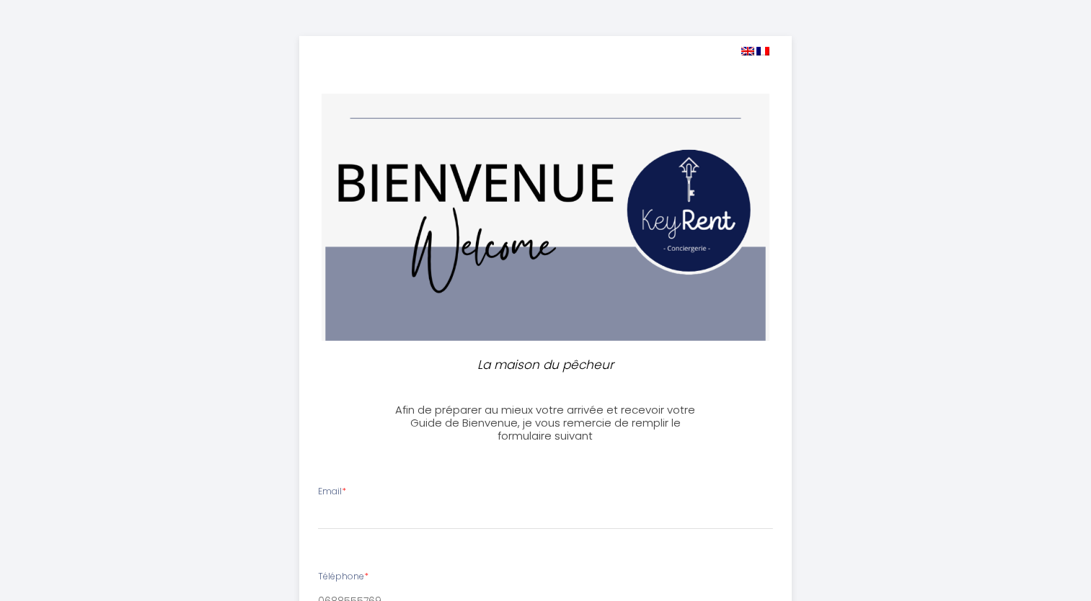
select select
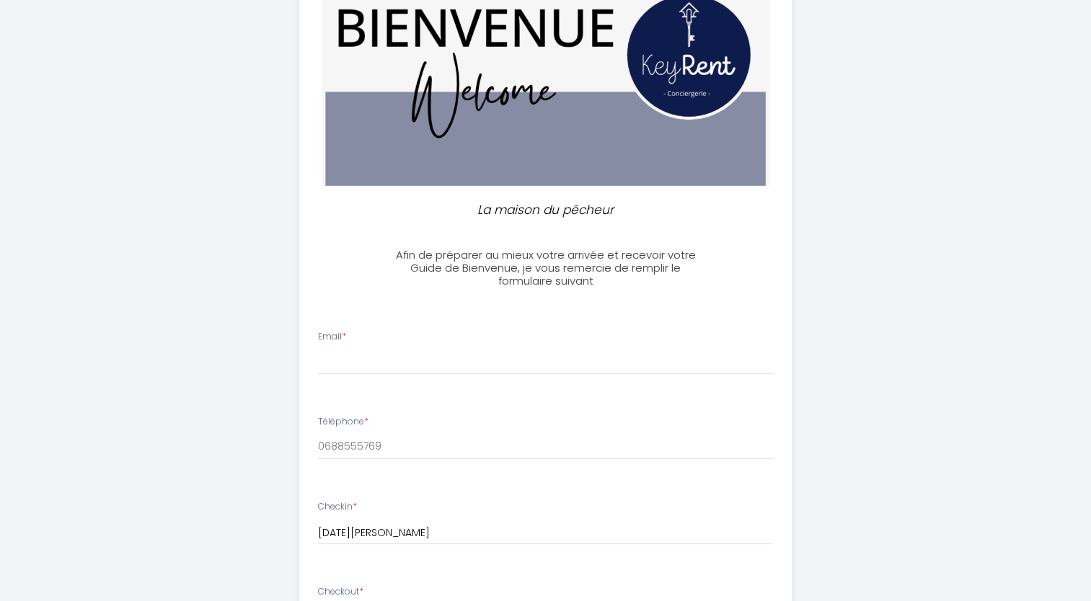
scroll to position [205, 0]
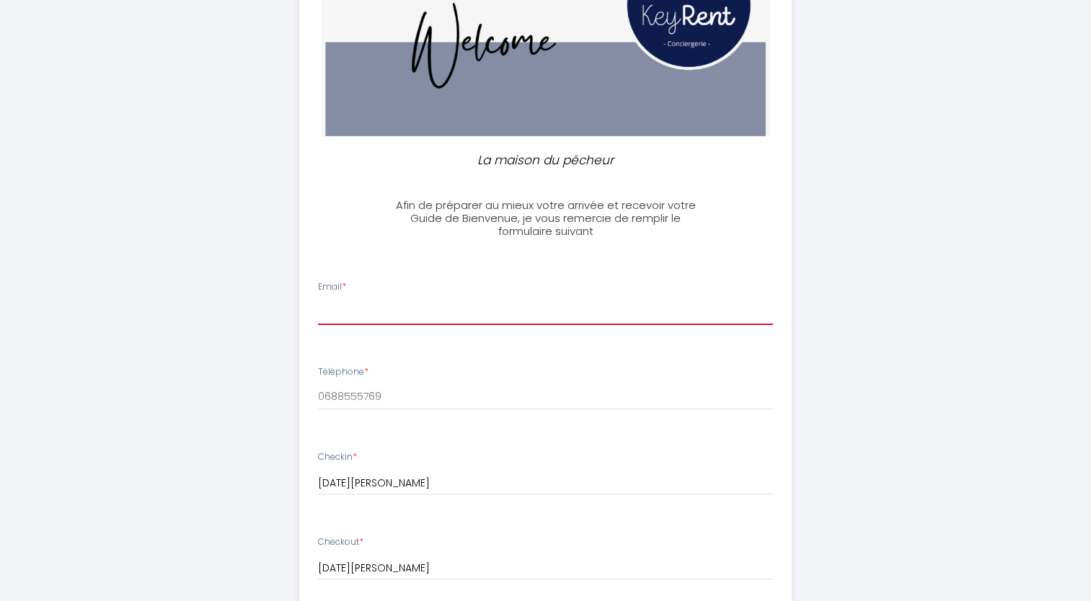
click at [366, 309] on input "Email *" at bounding box center [545, 312] width 455 height 26
type input "[EMAIL_ADDRESS][DOMAIN_NAME]"
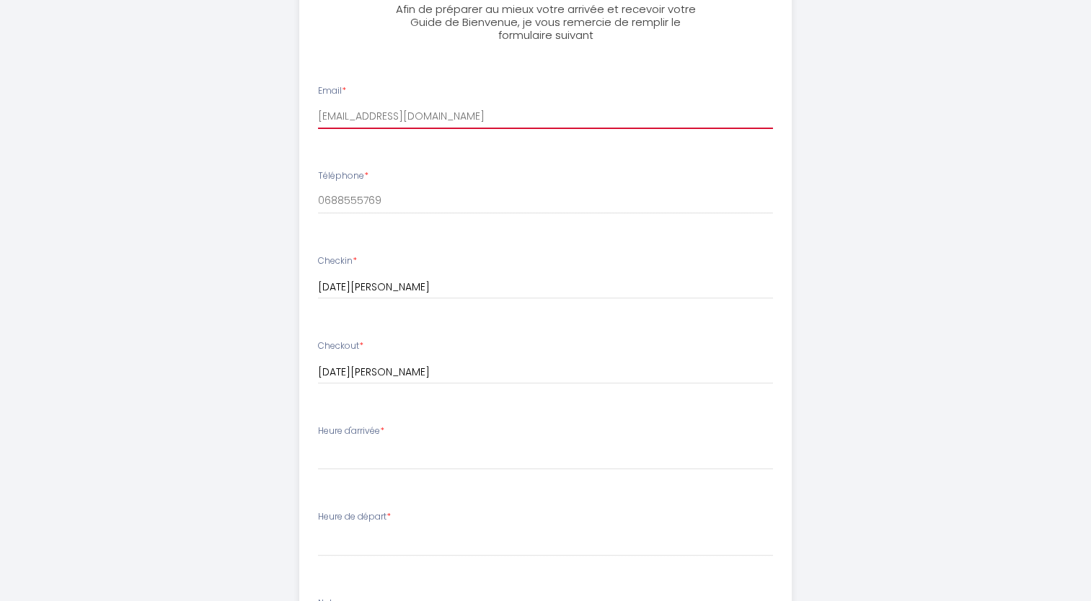
scroll to position [415, 0]
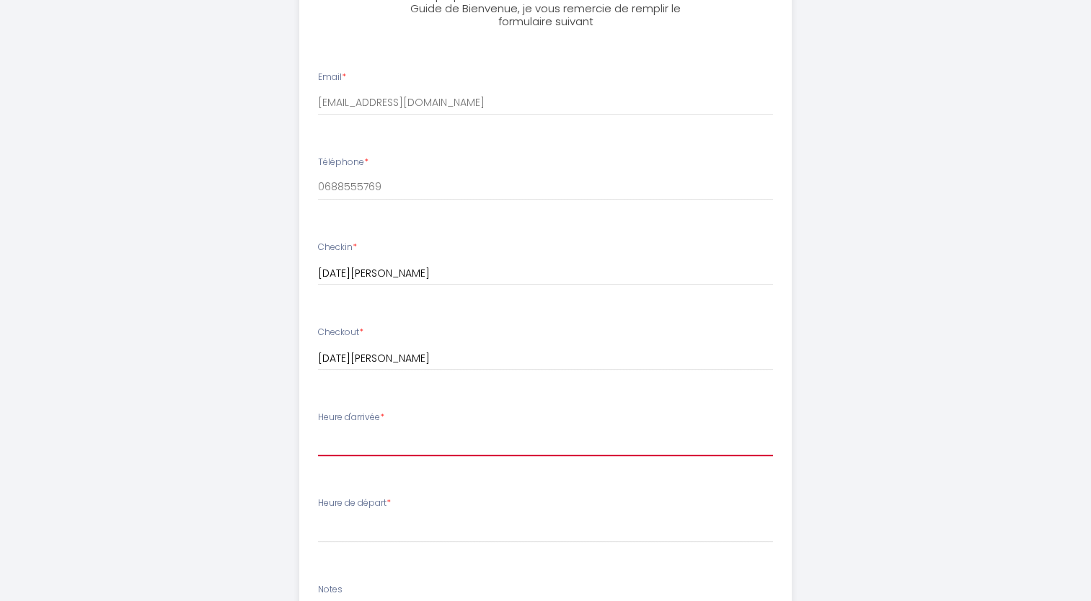
click at [369, 441] on select "17:00 17:30 18:00 18:30 19:00 19:30 20:00 20:30 21:00 21:30 22:00 22:30 23:00 2…" at bounding box center [545, 442] width 455 height 27
click at [943, 275] on div "La maison du pêcheur Afin de préparer au mieux votre arrivée et recevoir votre …" at bounding box center [545, 285] width 1091 height 1401
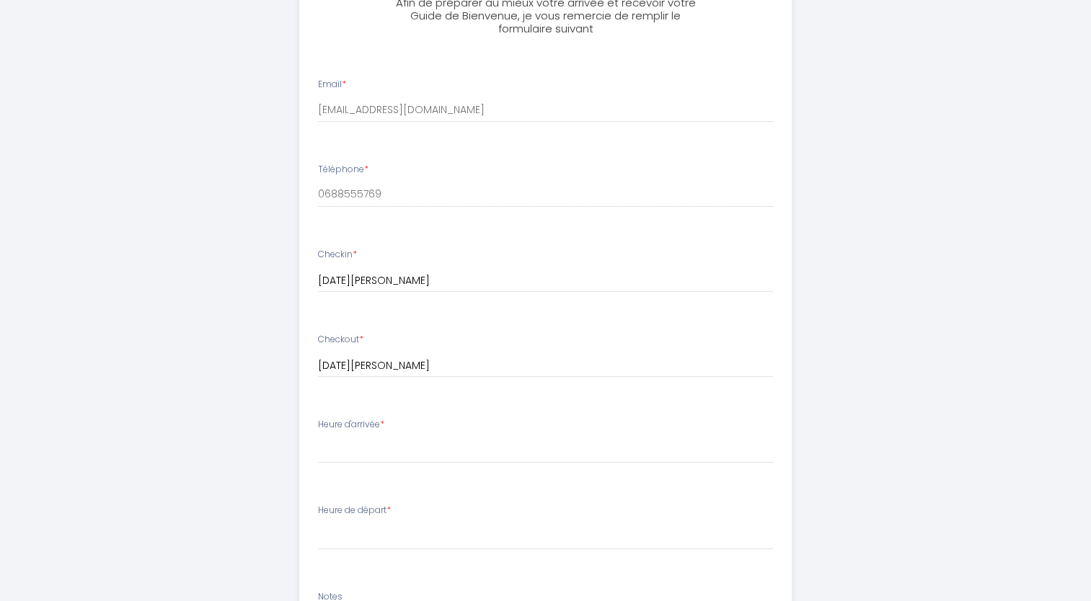
scroll to position [405, 0]
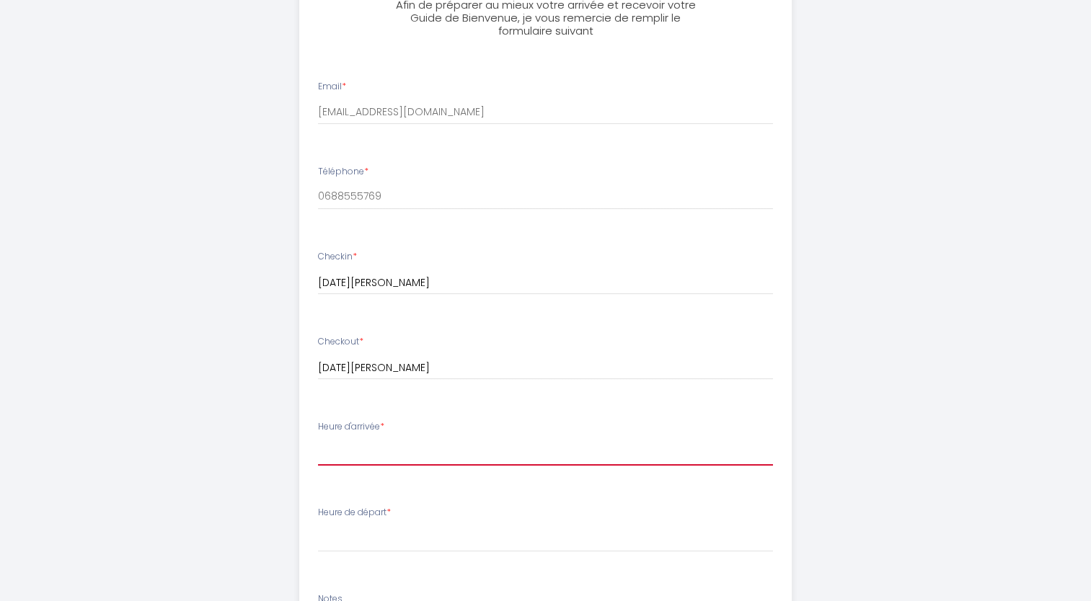
click at [340, 444] on select "17:00 17:30 18:00 18:30 19:00 19:30 20:00 20:30 21:00 21:30 22:00 22:30 23:00 2…" at bounding box center [545, 451] width 455 height 27
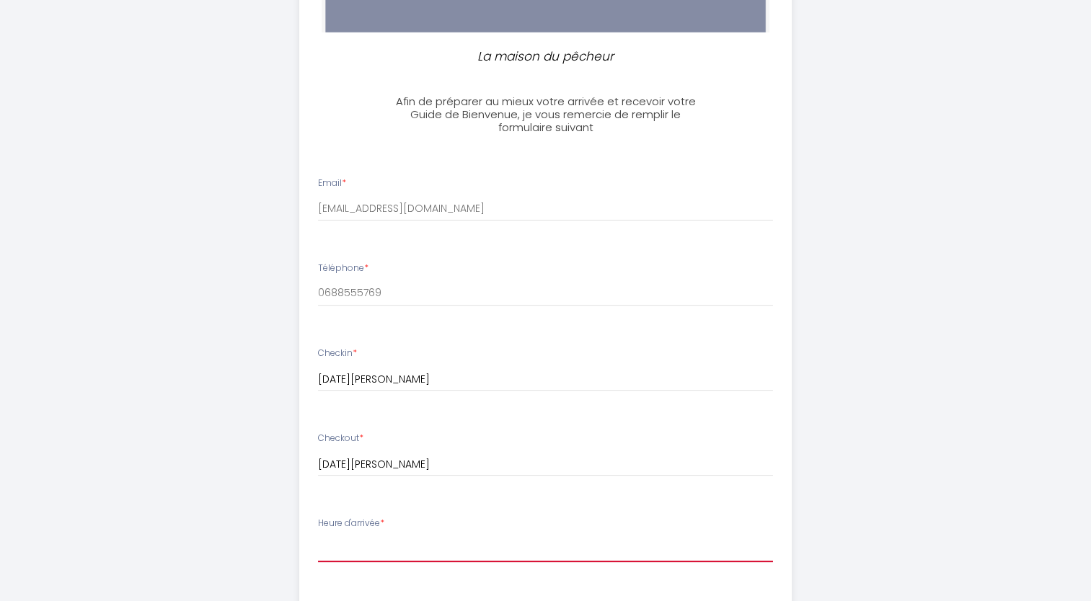
scroll to position [306, 0]
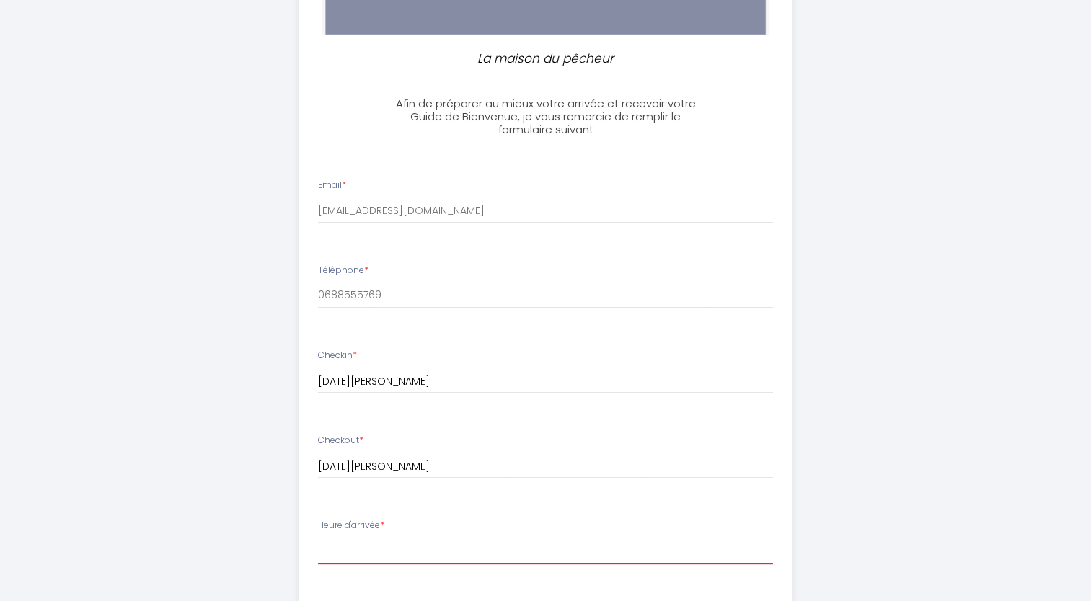
click at [340, 547] on select "17:00 17:30 18:00 18:30 19:00 19:30 20:00 20:30 21:00 21:30 22:00 22:30 23:00 2…" at bounding box center [545, 550] width 455 height 27
click at [451, 226] on li "Email * [EMAIL_ADDRESS][DOMAIN_NAME]" at bounding box center [545, 208] width 491 height 76
click at [357, 542] on select "17:00 17:30 18:00 18:30 19:00 19:30 20:00 20:30 21:00 21:30 22:00 22:30 23:00 2…" at bounding box center [545, 550] width 455 height 27
select select "17:00"
click at [318, 537] on select "17:00 17:30 18:00 18:30 19:00 19:30 20:00 20:30 21:00 21:30 22:00 22:30 23:00 2…" at bounding box center [545, 550] width 455 height 27
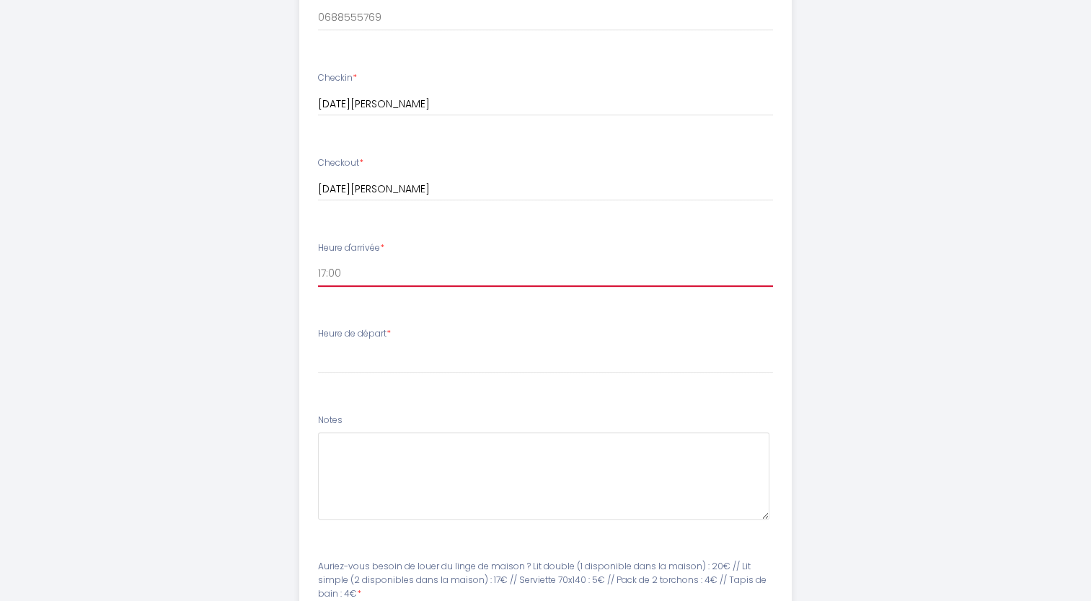
scroll to position [629, 0]
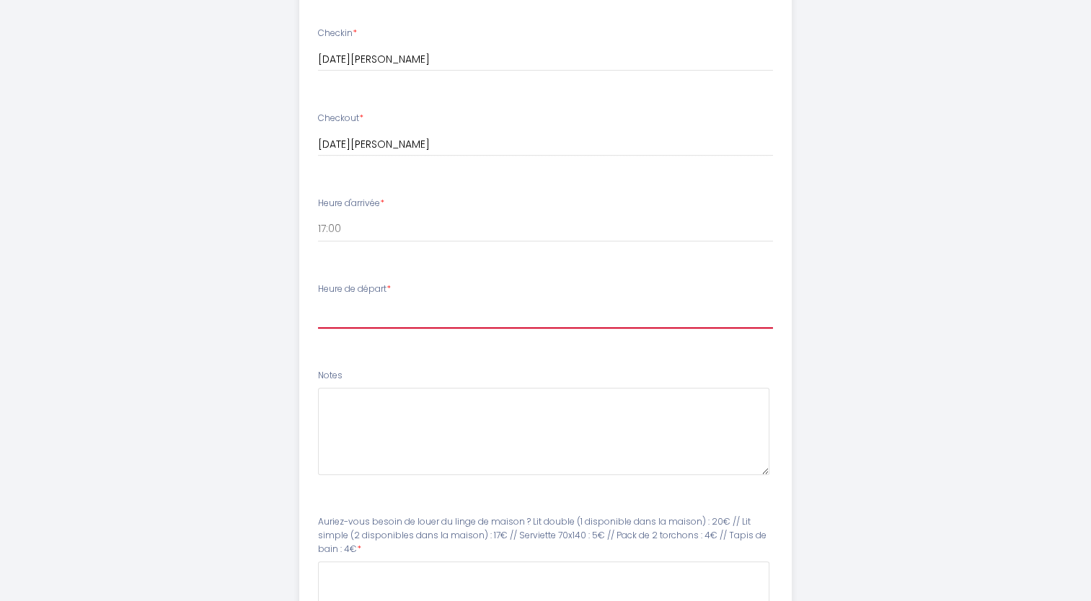
click at [350, 313] on select "00:00 00:30 01:00 01:30 02:00 02:30 03:00 03:30 04:00 04:30 05:00 05:30 06:00 0…" at bounding box center [545, 314] width 455 height 27
select select "10:00"
click at [318, 301] on select "00:00 00:30 01:00 01:30 02:00 02:30 03:00 03:30 04:00 04:30 05:00 05:30 06:00 0…" at bounding box center [545, 314] width 455 height 27
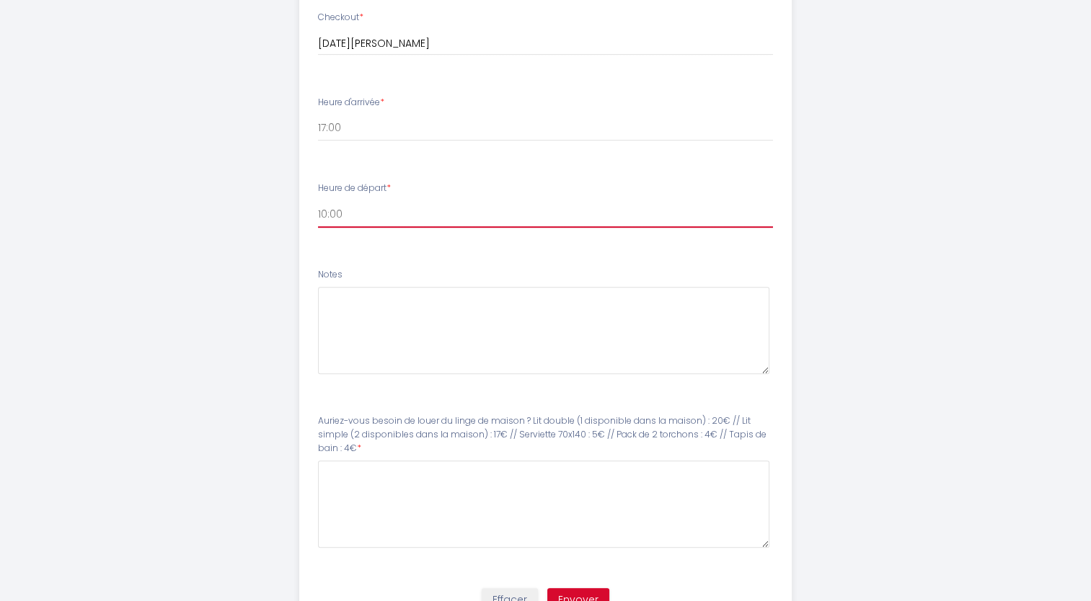
scroll to position [733, 0]
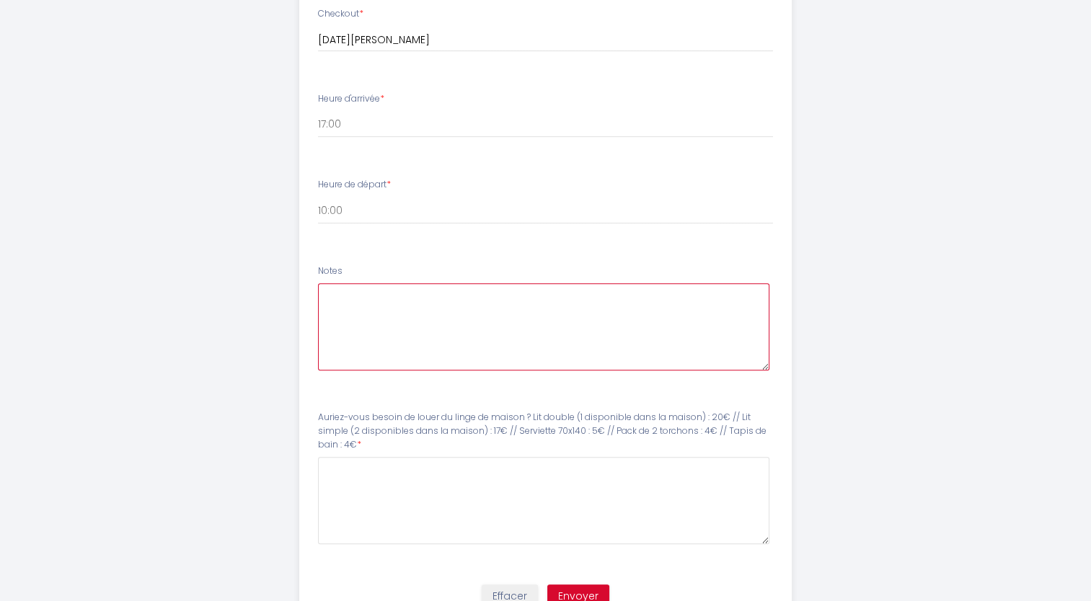
click at [346, 300] on textarea at bounding box center [543, 326] width 451 height 87
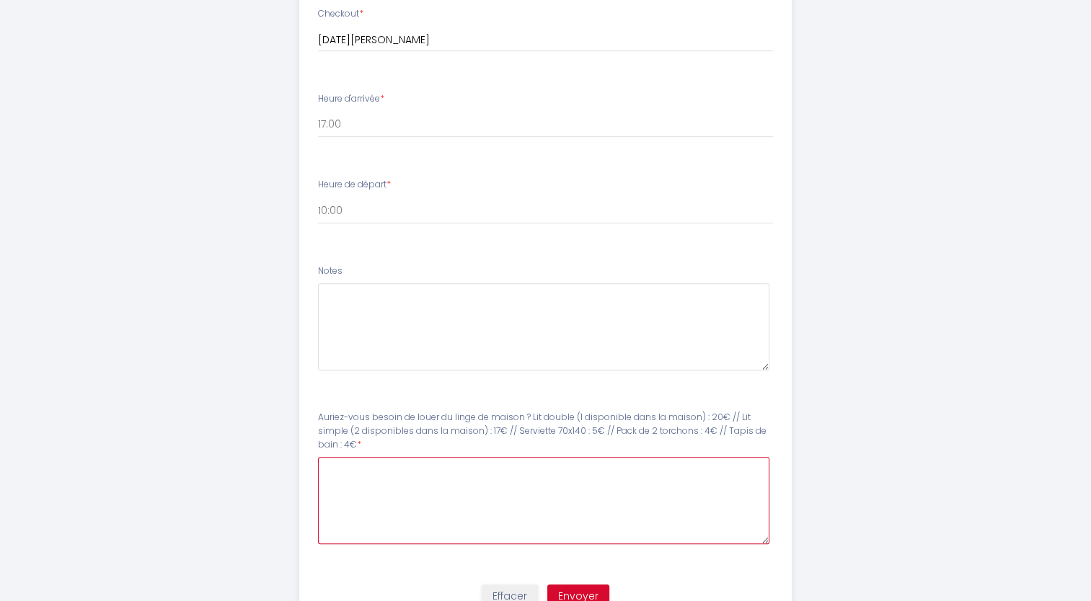
click at [346, 467] on 4€7 at bounding box center [543, 500] width 451 height 87
click at [588, 470] on 4€7 "Non merci nous apporterons notre nécessaire/ Cordialement." at bounding box center [543, 500] width 451 height 87
type 4€7 "Non merci nous apporterons notre nécessaire. Cordialement."
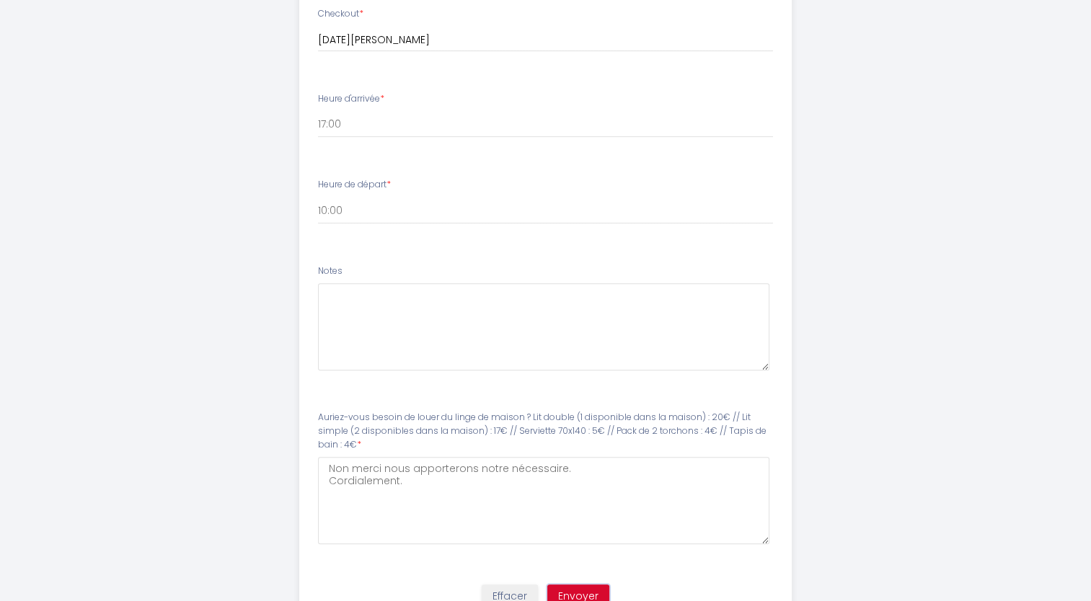
click at [580, 589] on button "Envoyer" at bounding box center [578, 597] width 62 height 25
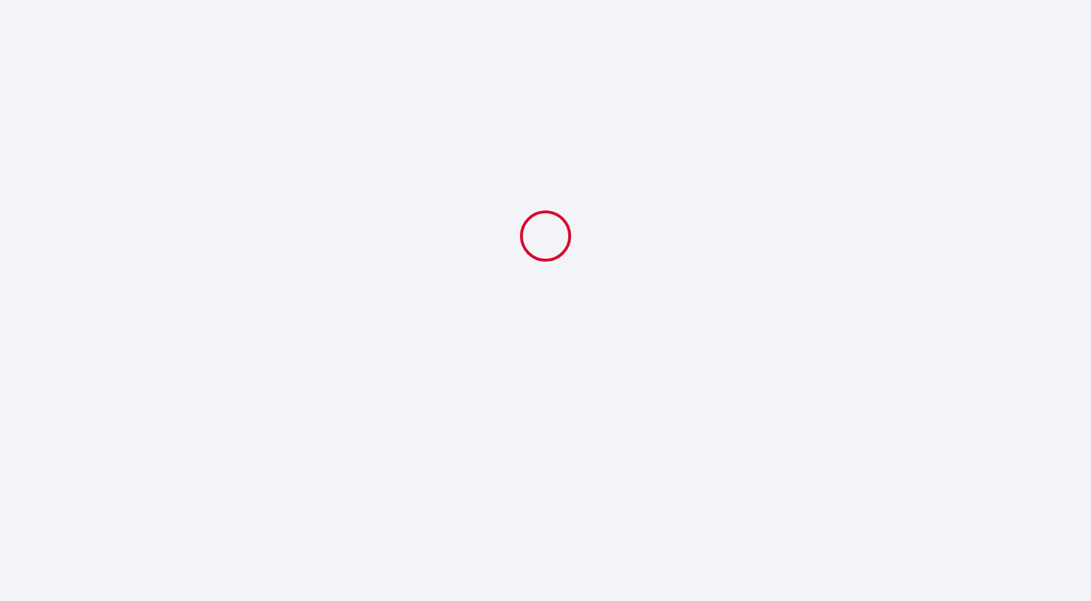
scroll to position [0, 0]
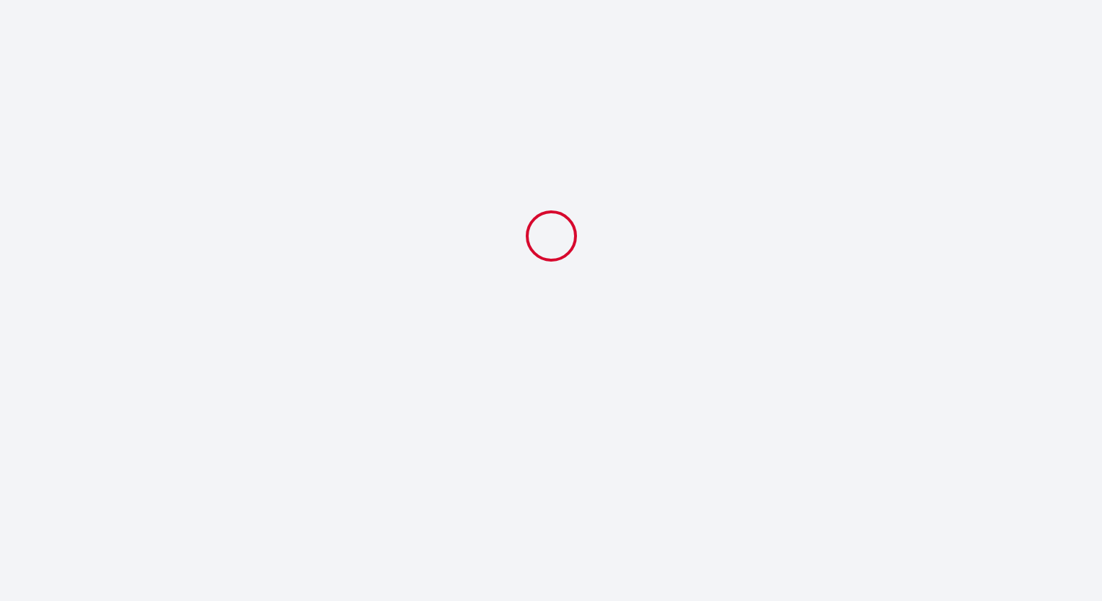
select select "10:00"
